Goal: Information Seeking & Learning: Learn about a topic

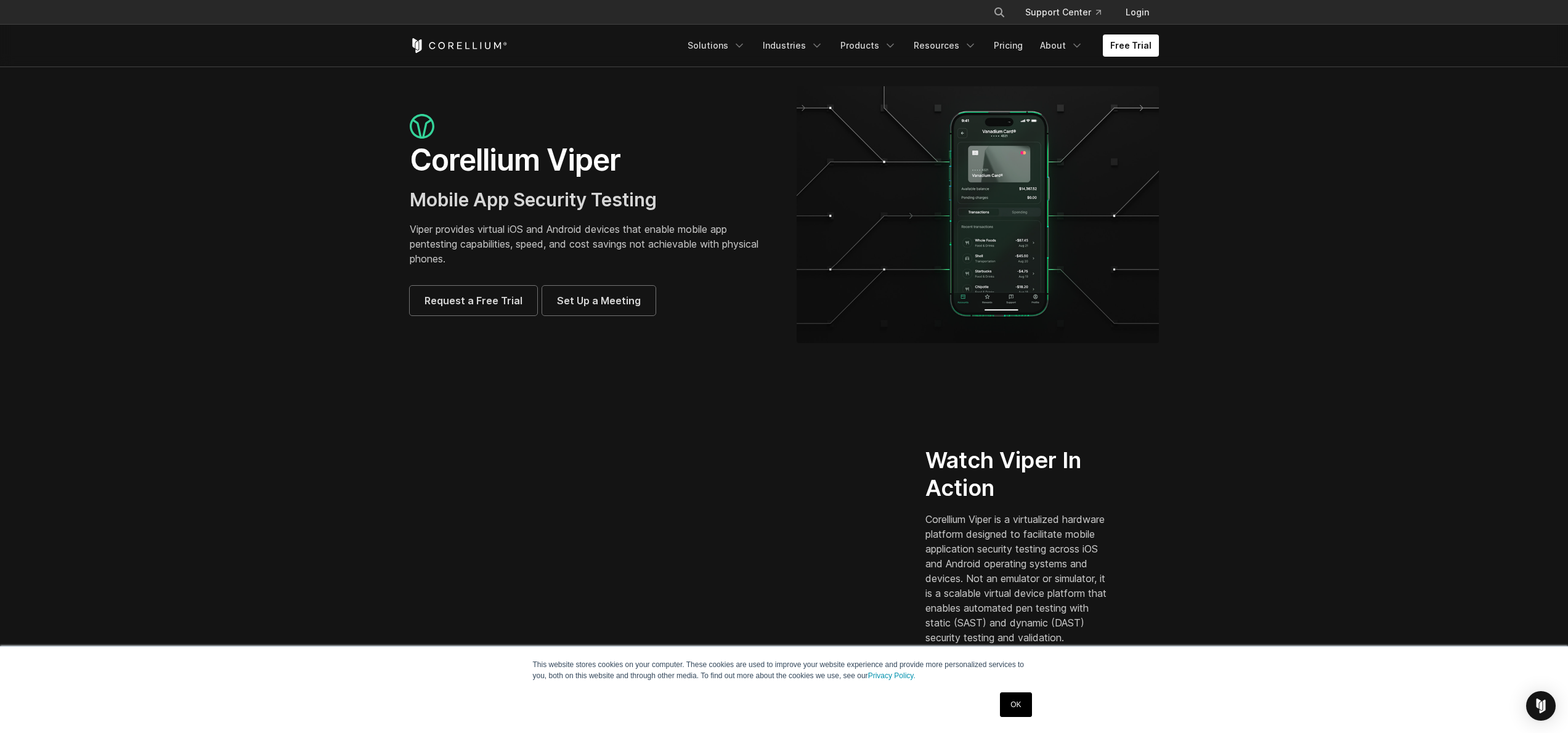
click at [762, 345] on section "Corellium Viper Mobile App Security Testing Viper provides virtual iOS and Andr…" at bounding box center [784, 219] width 1568 height 306
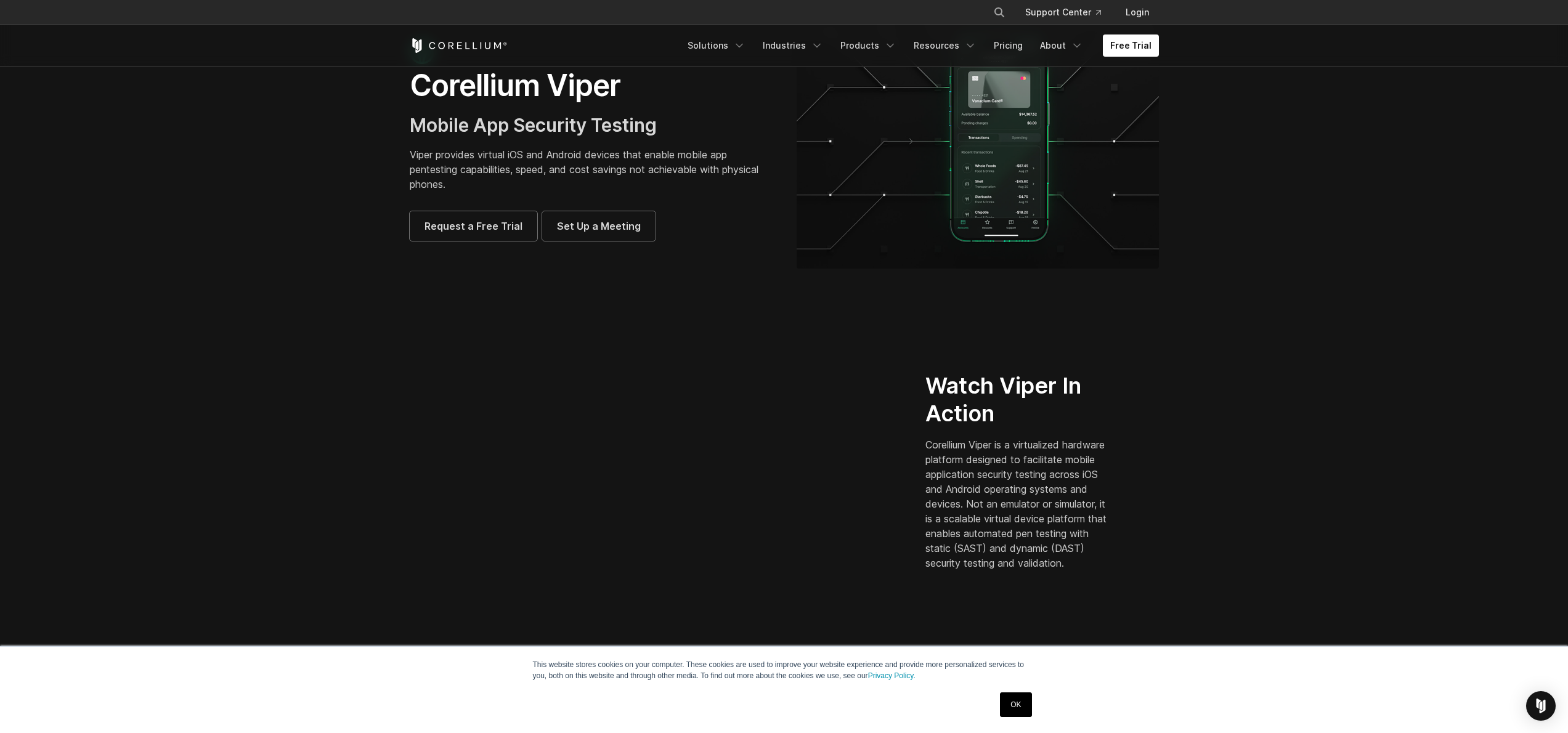
scroll to position [113, 0]
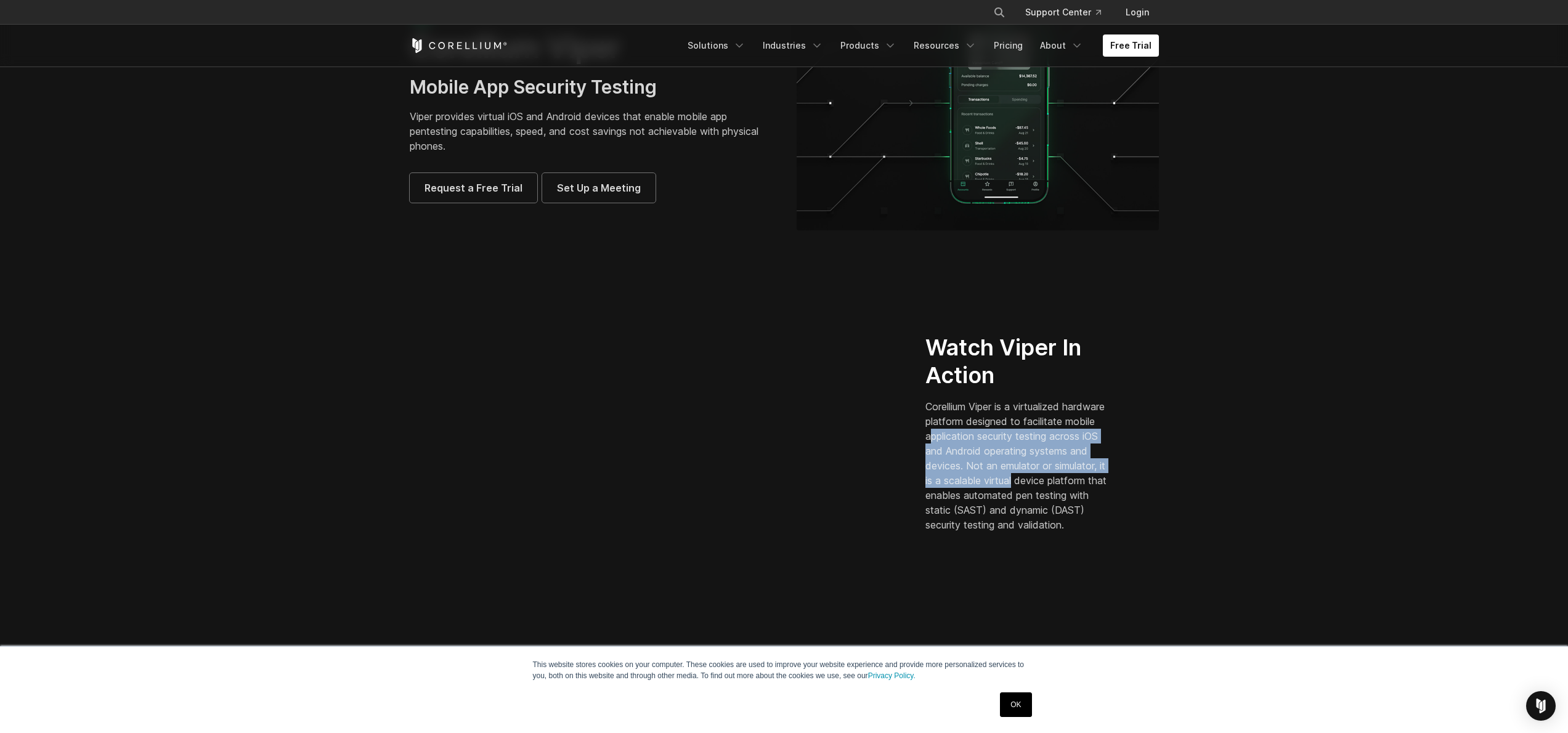
drag, startPoint x: 966, startPoint y: 431, endPoint x: 1103, endPoint y: 478, distance: 144.8
click at [1103, 475] on p "Corellium Viper is a virtualized hardware platform designed to facilitate mobil…" at bounding box center [1019, 465] width 187 height 133
click at [1027, 494] on p "Corellium Viper is a virtualized hardware platform designed to facilitate mobil…" at bounding box center [1019, 465] width 187 height 133
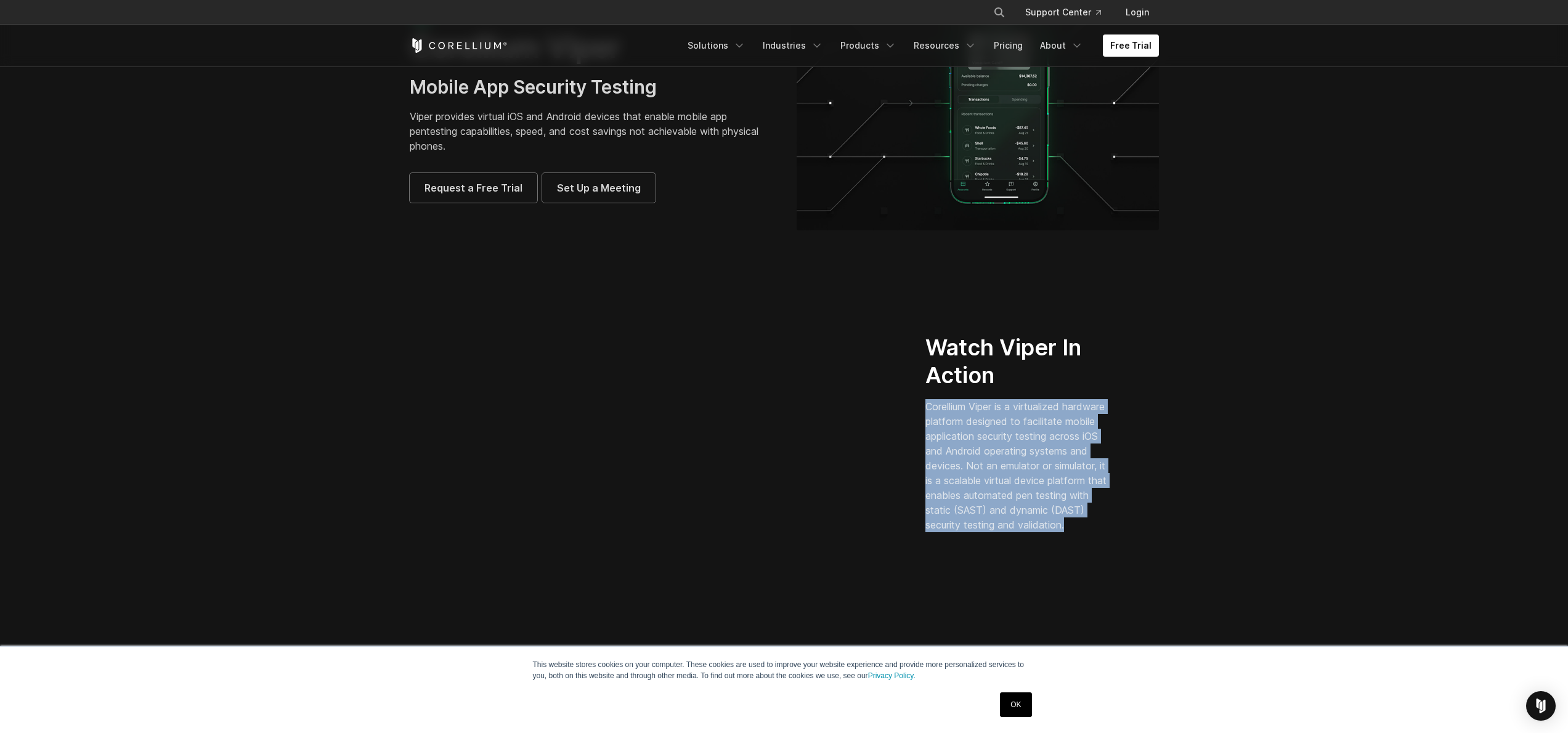
click at [1027, 494] on p "Corellium Viper is a virtualized hardware platform designed to facilitate mobil…" at bounding box center [1019, 465] width 187 height 133
click at [1013, 523] on p "Corellium Viper is a virtualized hardware platform designed to facilitate mobil…" at bounding box center [1019, 465] width 187 height 133
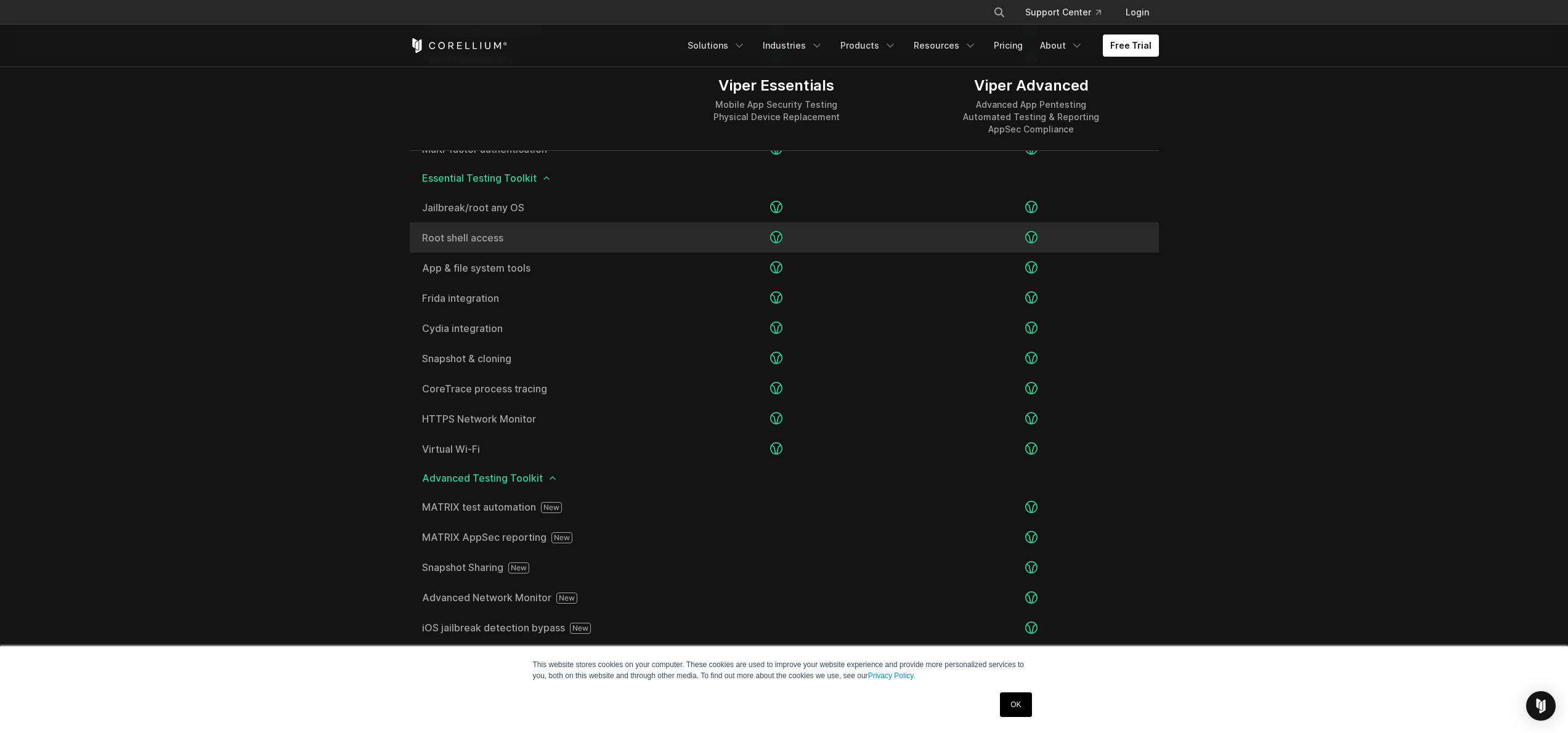
scroll to position [1695, 0]
